Goal: Information Seeking & Learning: Learn about a topic

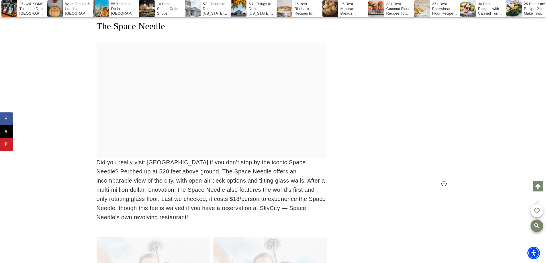
scroll to position [2633, 0]
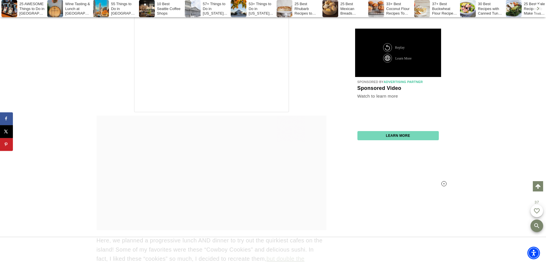
scroll to position [5269, 0]
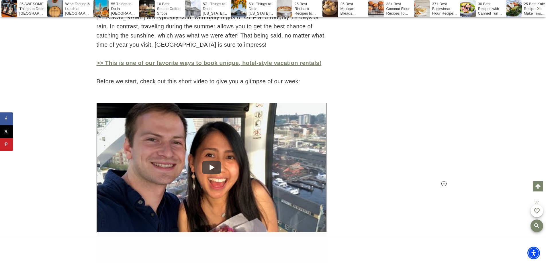
scroll to position [1259, 0]
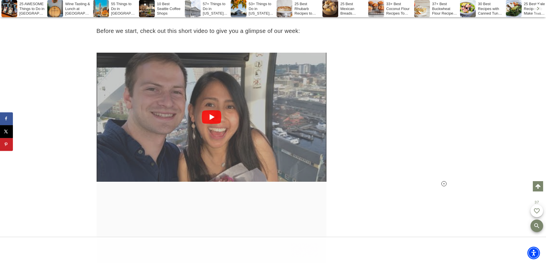
click at [212, 108] on img at bounding box center [212, 117] width 230 height 172
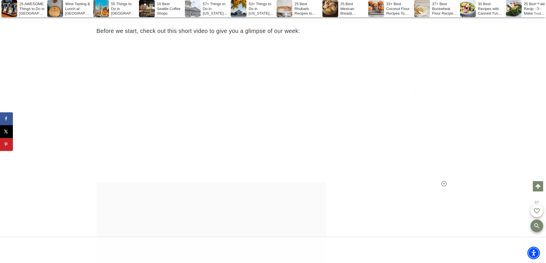
scroll to position [0, 0]
